Goal: Task Accomplishment & Management: Complete application form

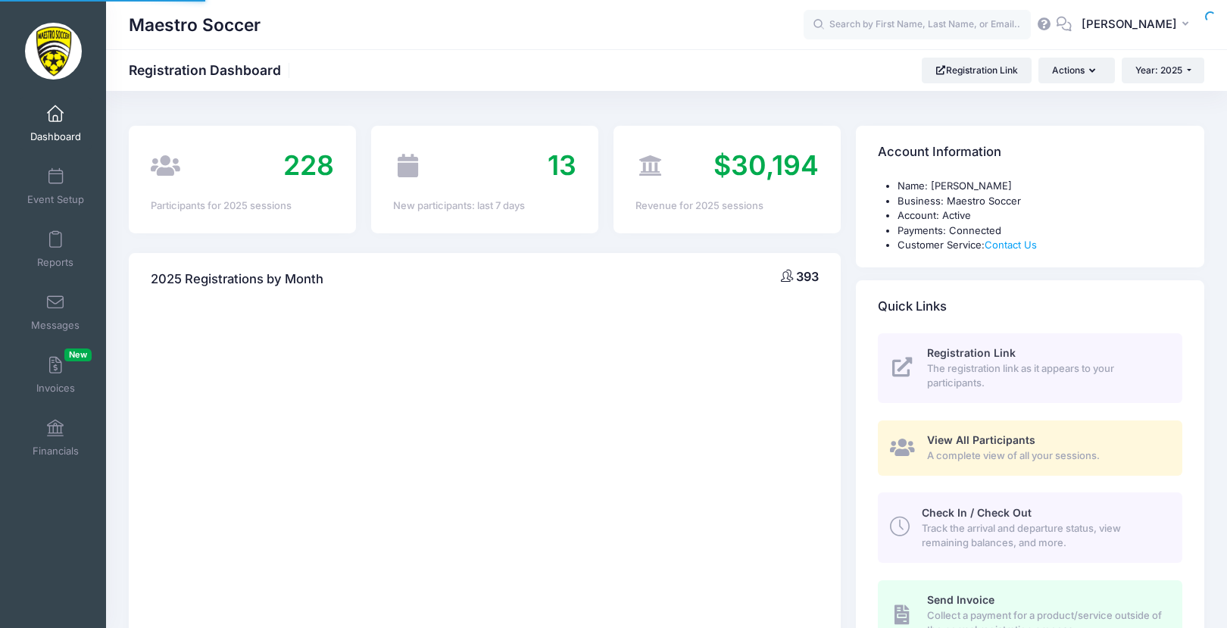
select select
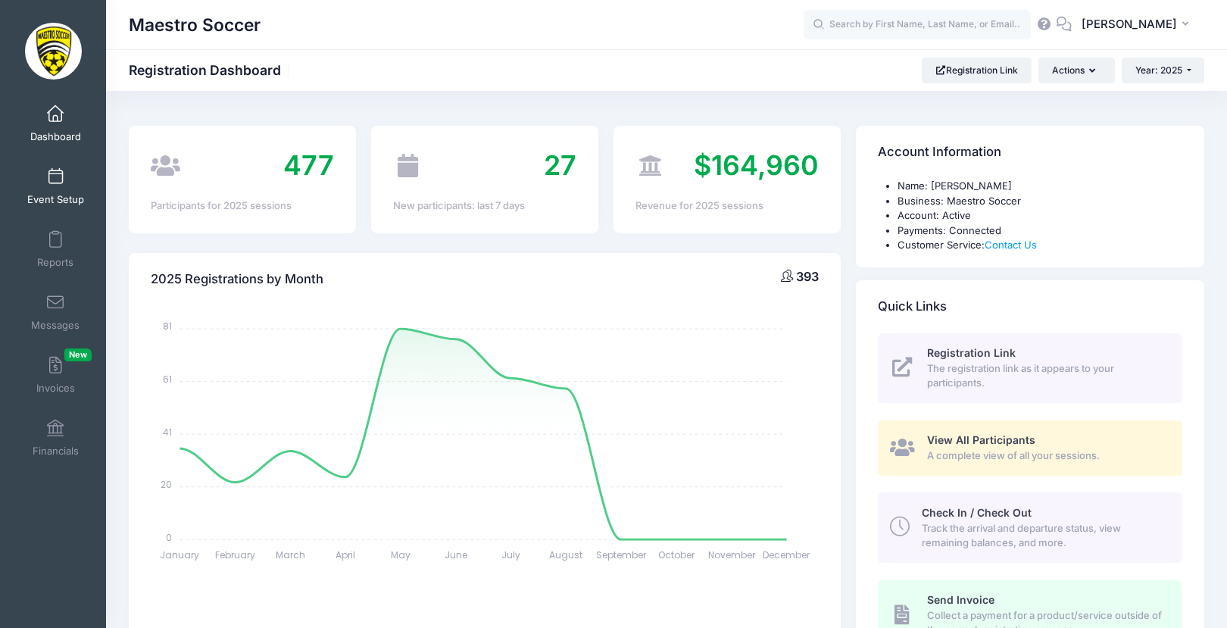
click at [60, 195] on span "Event Setup" at bounding box center [55, 199] width 57 height 13
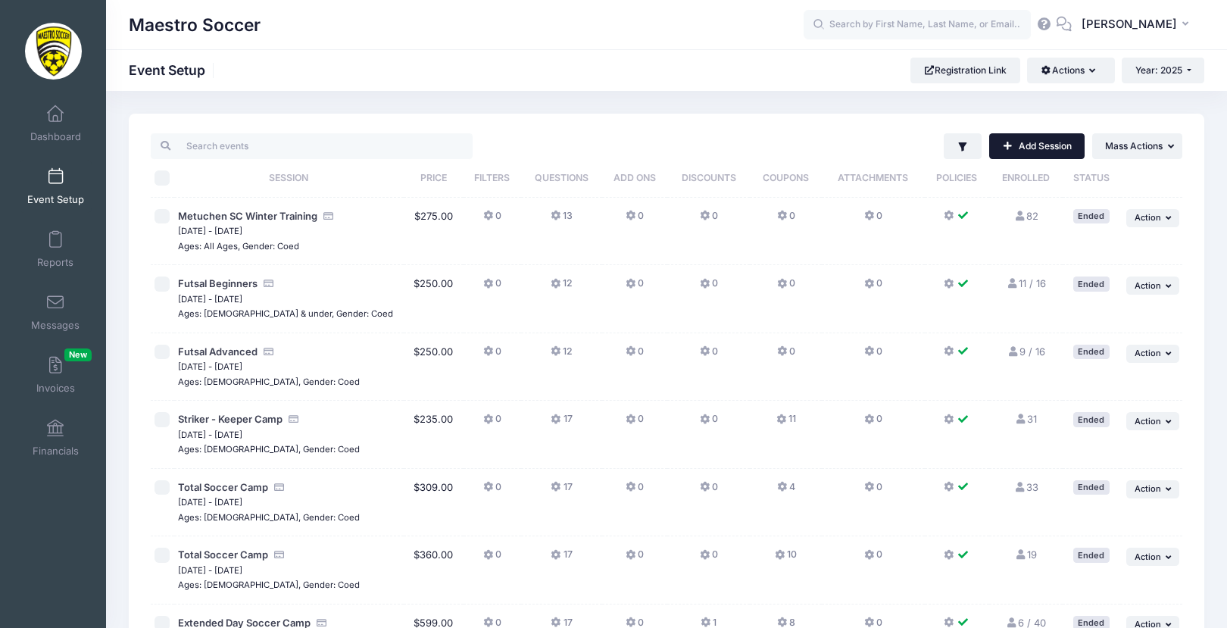
click at [1052, 151] on link "Add Session" at bounding box center [1036, 146] width 95 height 26
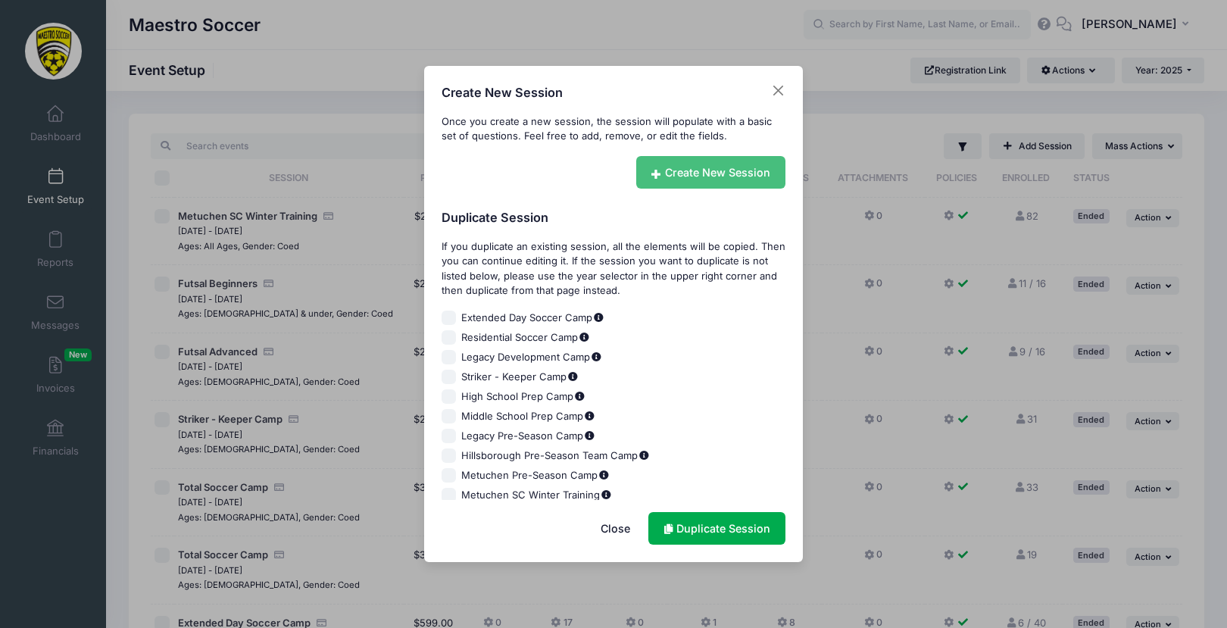
click at [699, 159] on link "Create New Session" at bounding box center [711, 172] width 150 height 33
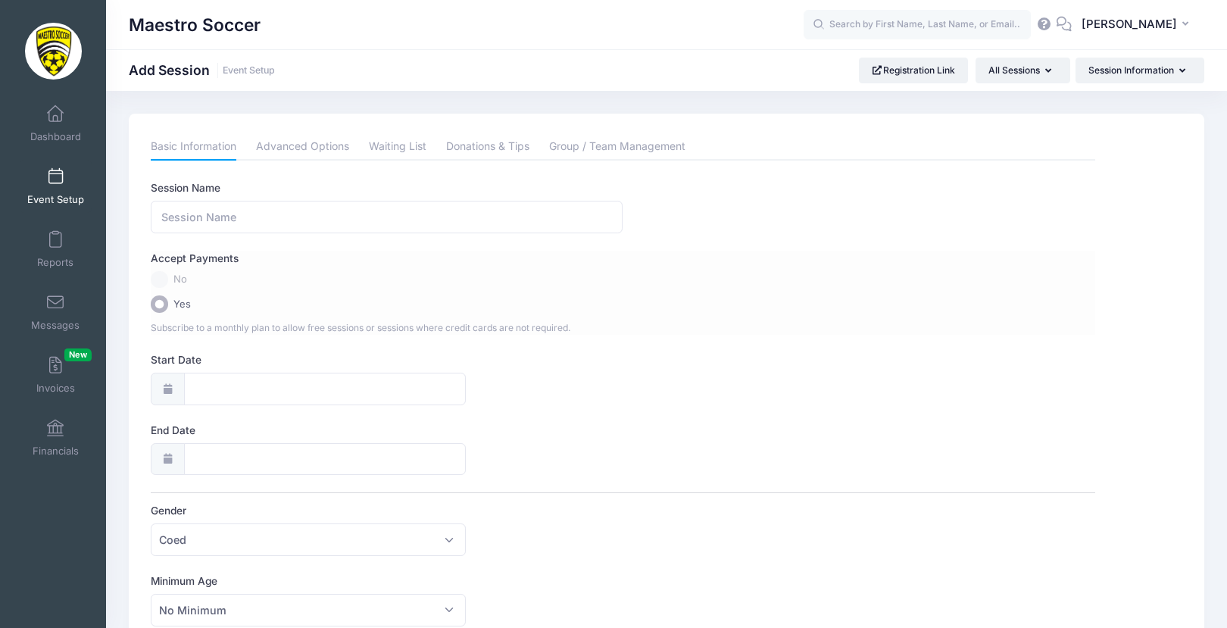
click at [164, 280] on label "No" at bounding box center [623, 279] width 944 height 17
click at [158, 280] on label "No" at bounding box center [623, 279] width 944 height 17
click at [183, 284] on span "No" at bounding box center [181, 279] width 14 height 15
click at [192, 214] on input "Session Name" at bounding box center [387, 217] width 472 height 33
click at [166, 279] on label "No" at bounding box center [623, 279] width 944 height 17
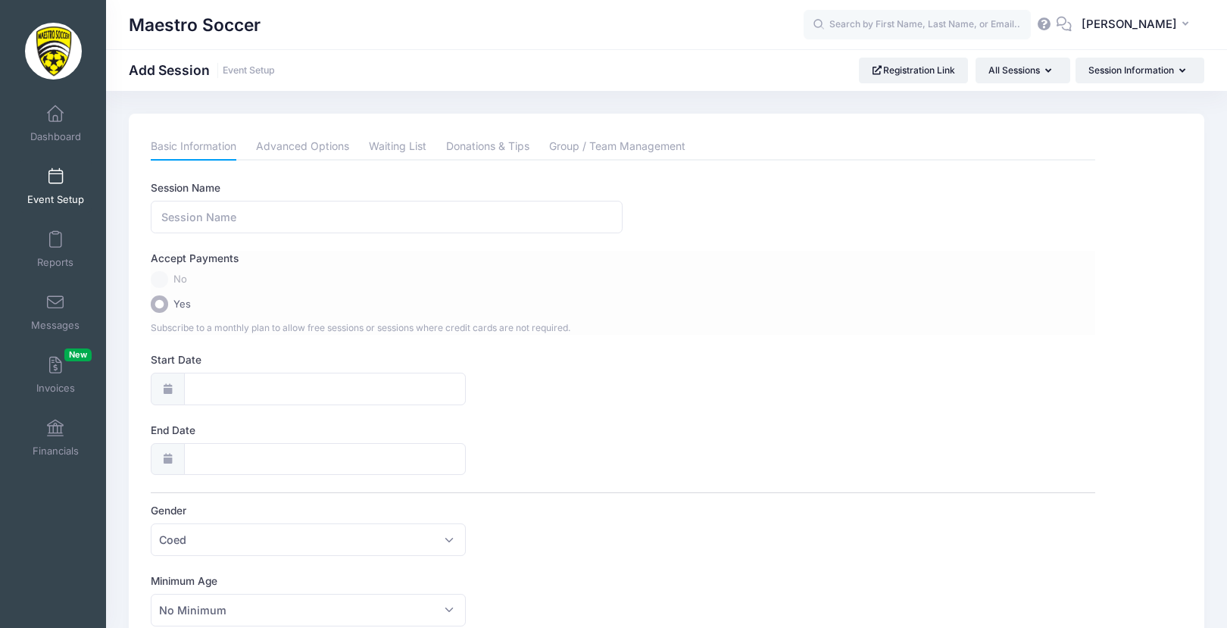
click at [161, 279] on label "No" at bounding box center [623, 279] width 944 height 17
click at [57, 136] on span "Dashboard" at bounding box center [55, 136] width 51 height 13
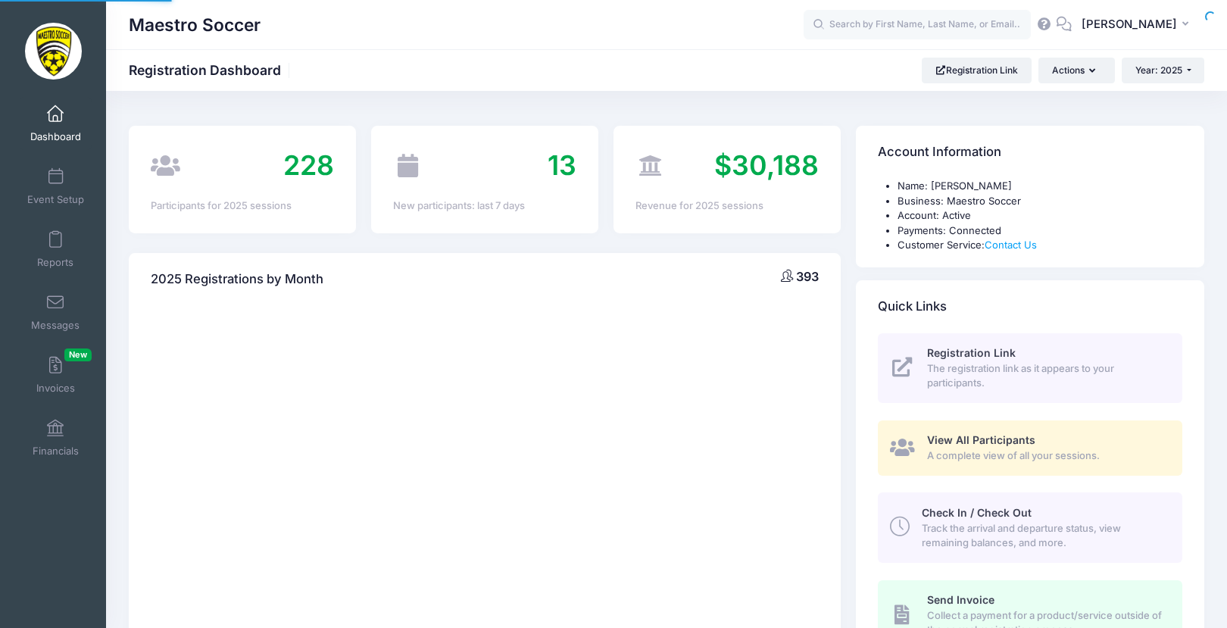
select select
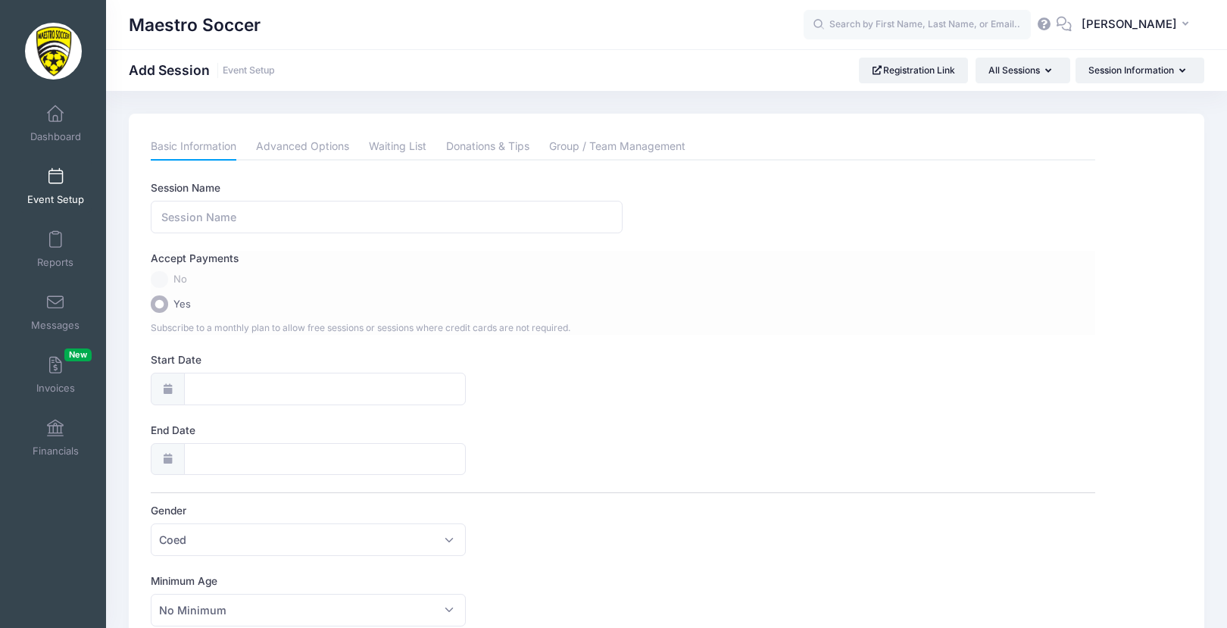
click at [159, 268] on div "Accept Payments" at bounding box center [623, 261] width 959 height 20
click at [64, 126] on link "Dashboard" at bounding box center [56, 123] width 72 height 53
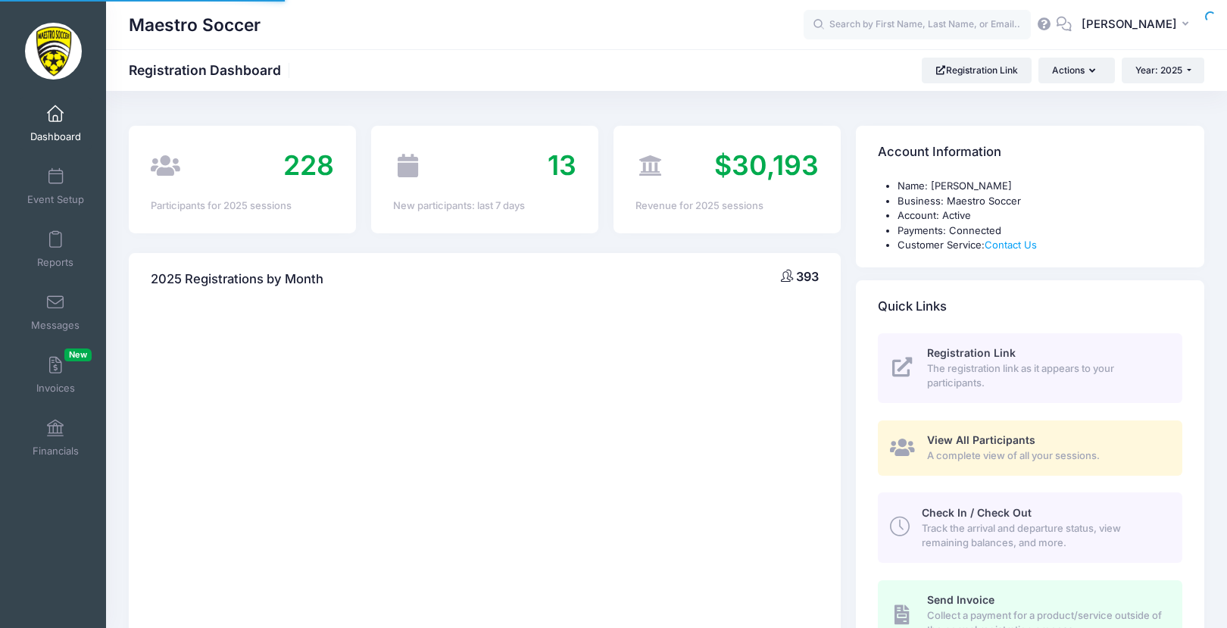
select select
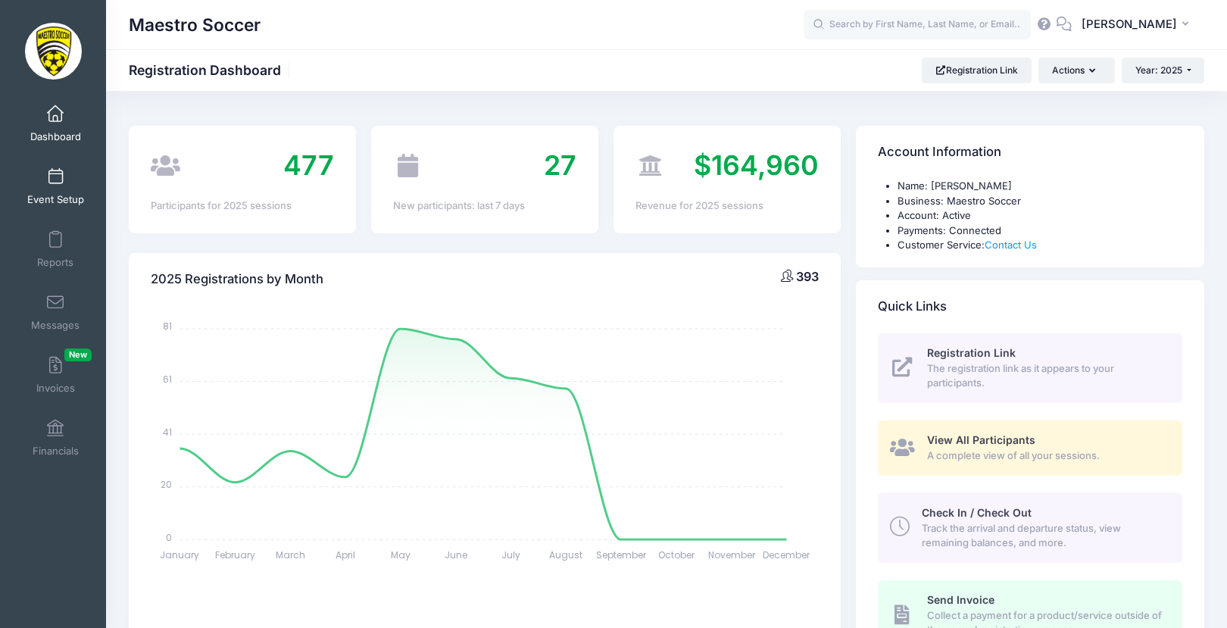
click at [45, 204] on span "Event Setup" at bounding box center [55, 199] width 57 height 13
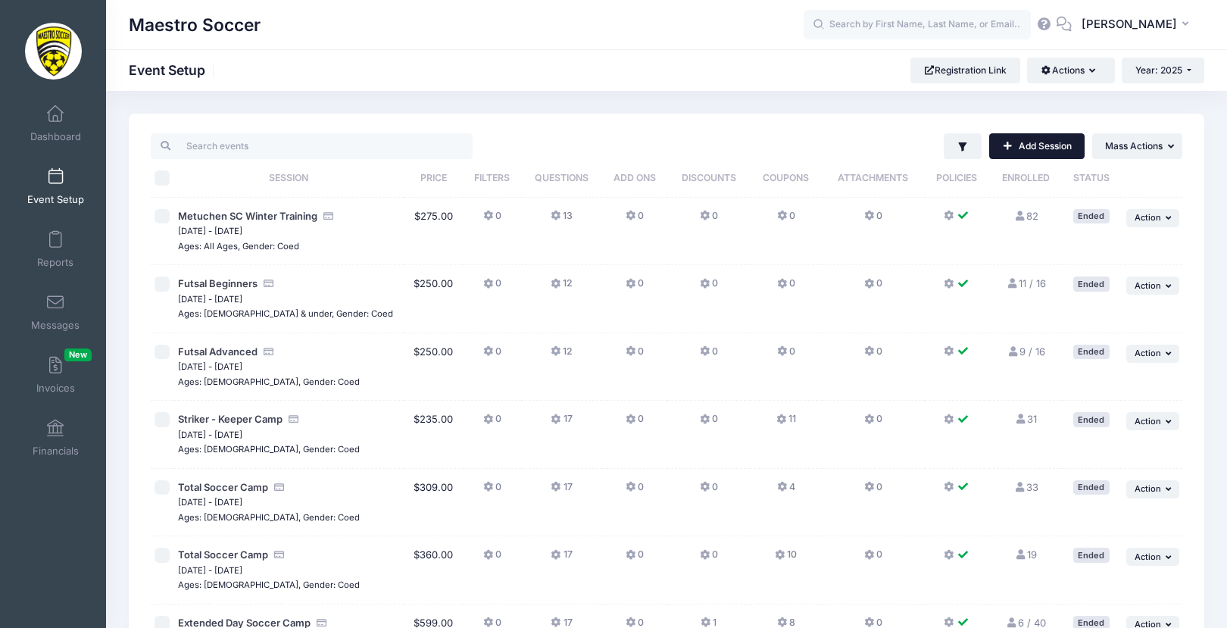
click at [1033, 149] on link "Add Session" at bounding box center [1036, 146] width 95 height 26
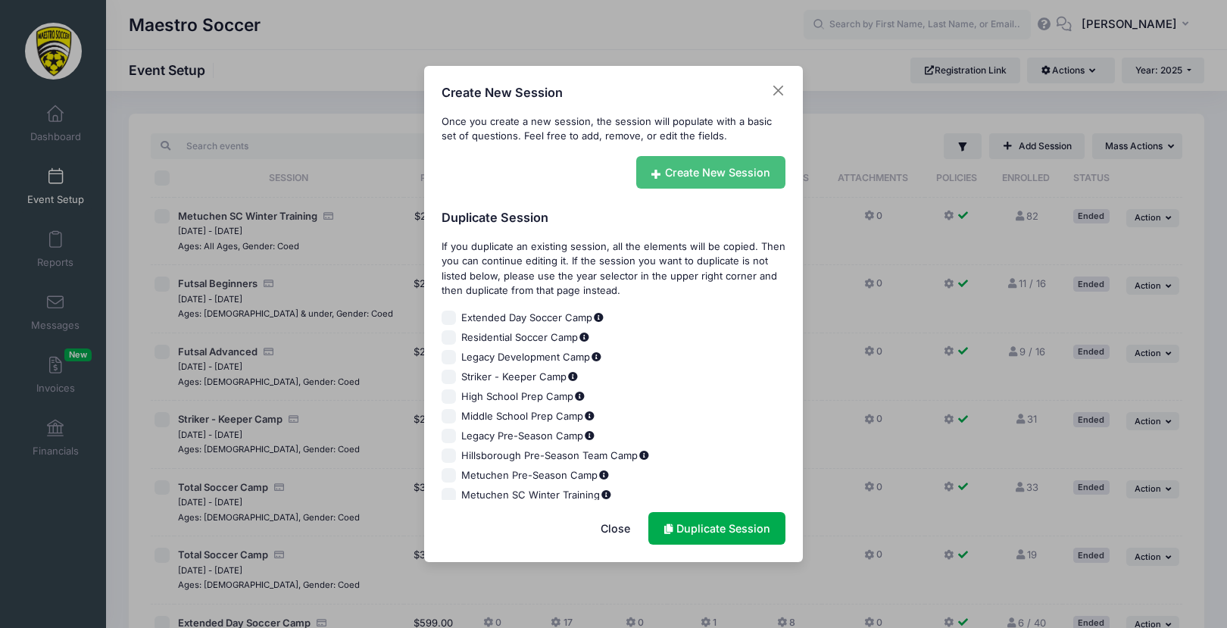
click at [684, 164] on link "Create New Session" at bounding box center [711, 172] width 150 height 33
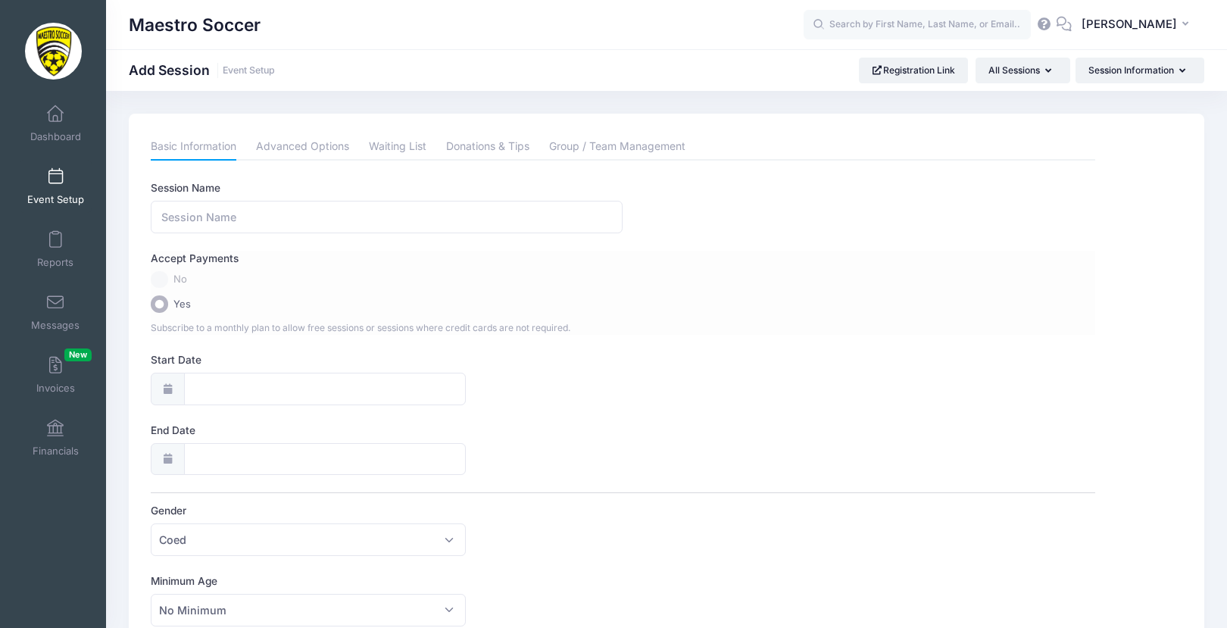
click at [160, 279] on label "No" at bounding box center [623, 279] width 944 height 17
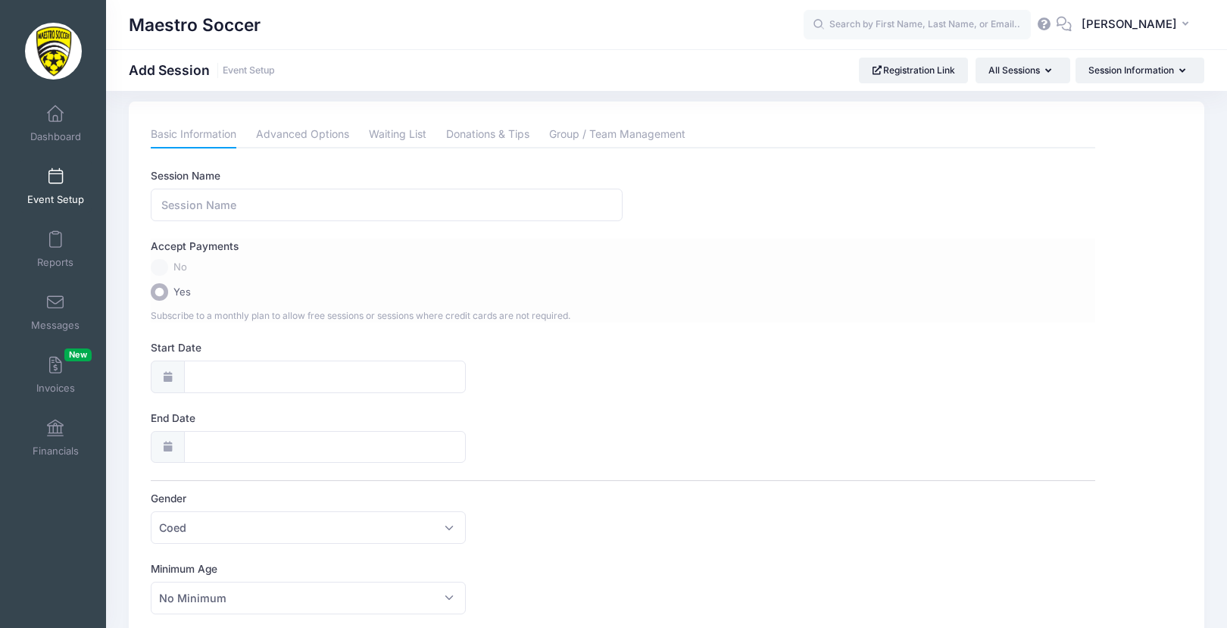
click at [157, 267] on label "No" at bounding box center [623, 267] width 944 height 17
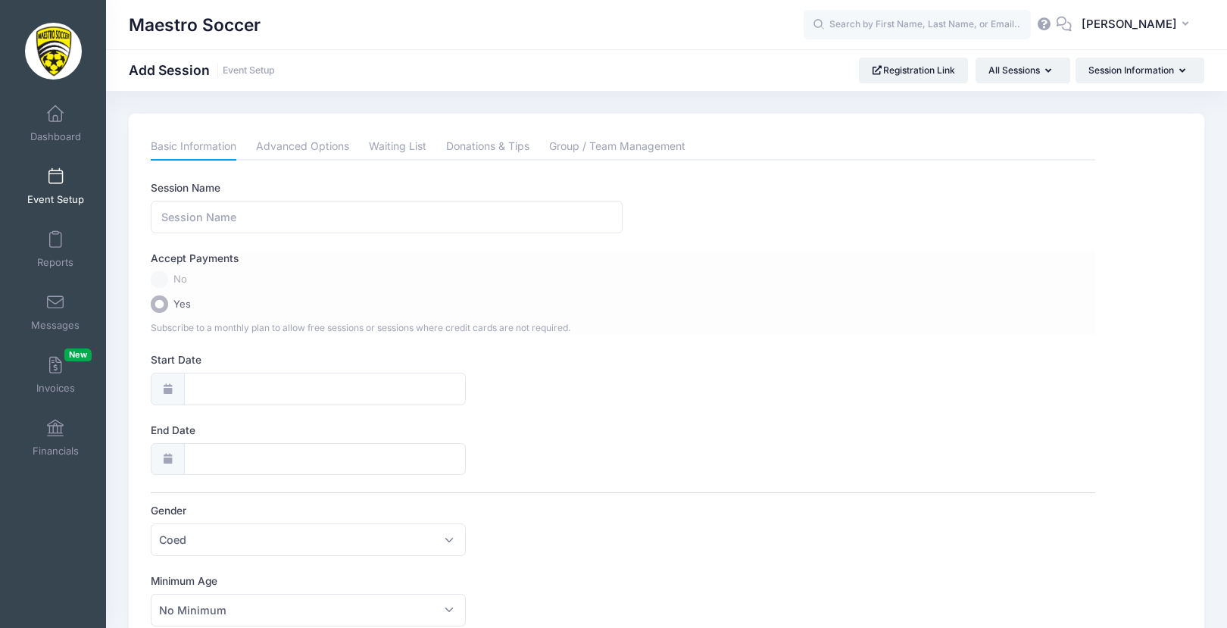
click at [156, 280] on label "No" at bounding box center [623, 279] width 944 height 17
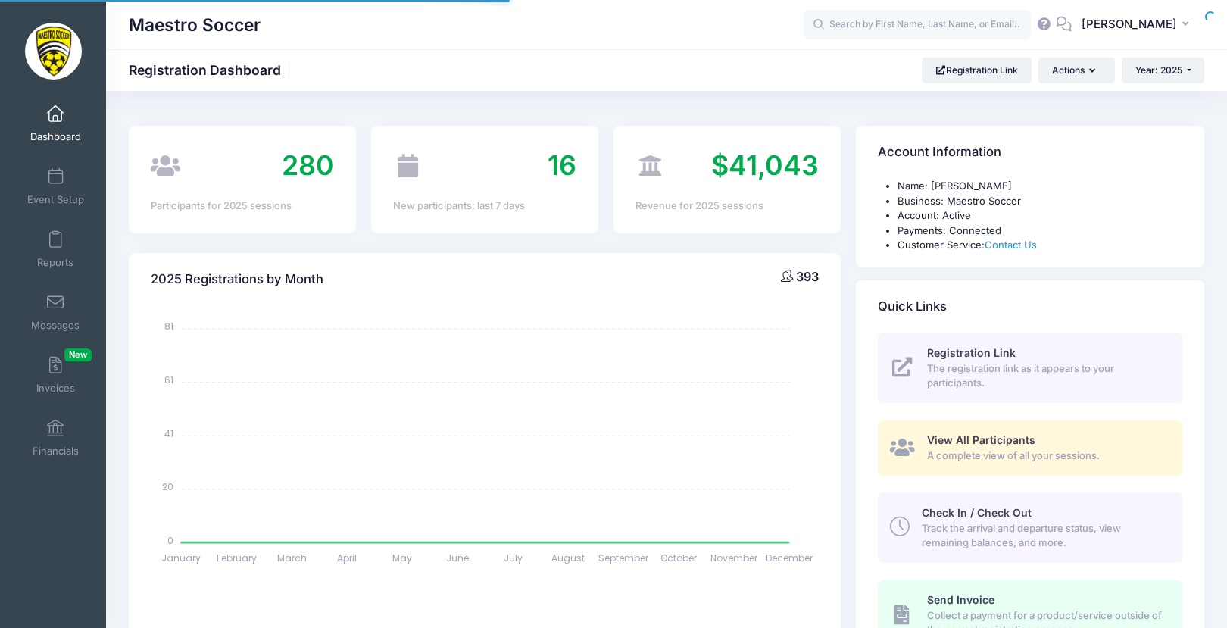
select select
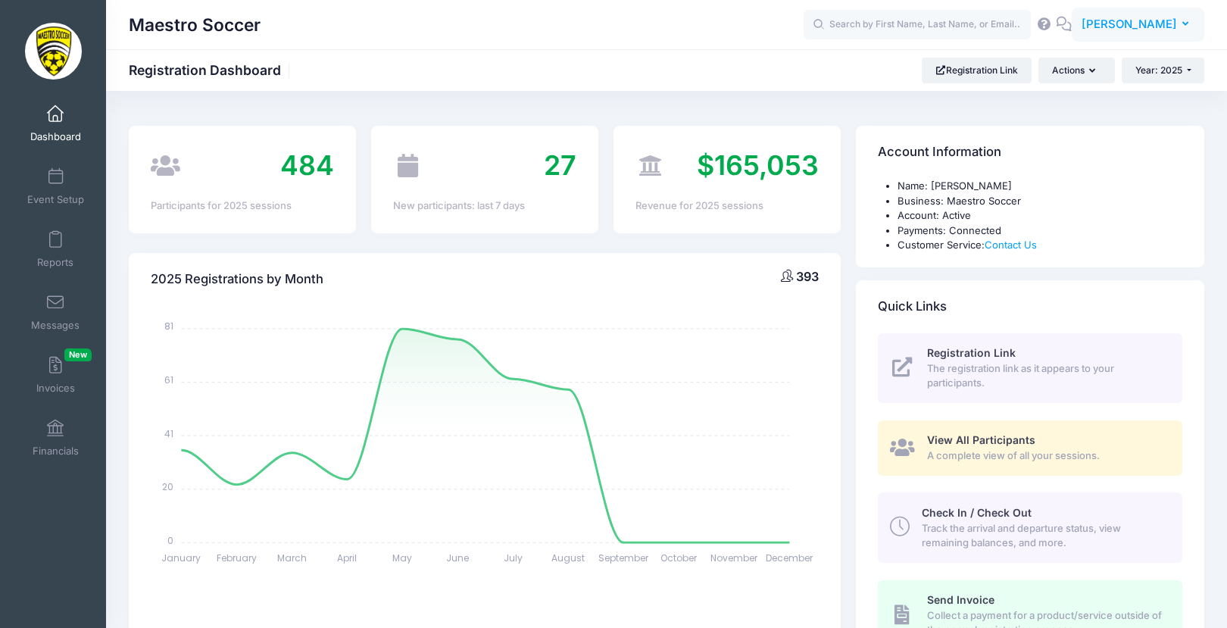
click at [1118, 18] on span "[PERSON_NAME]" at bounding box center [1129, 24] width 95 height 17
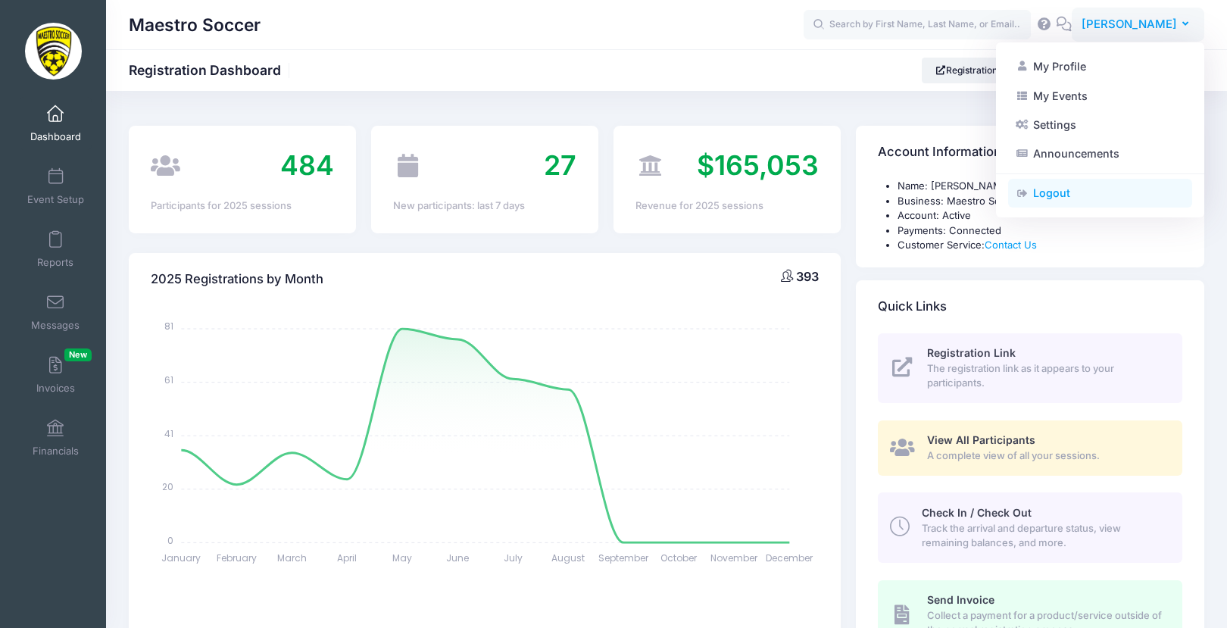
click at [1094, 200] on link "Logout" at bounding box center [1100, 193] width 184 height 29
